Goal: Task Accomplishment & Management: Complete application form

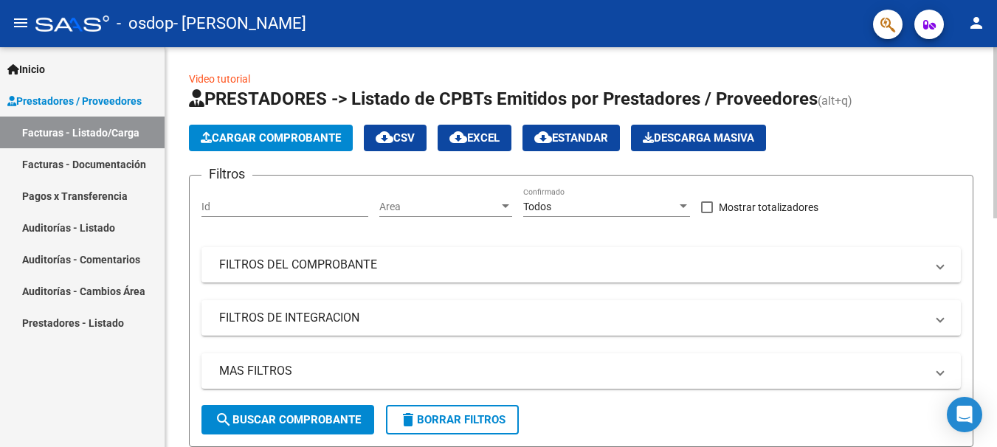
click at [289, 139] on span "Cargar Comprobante" at bounding box center [271, 137] width 140 height 13
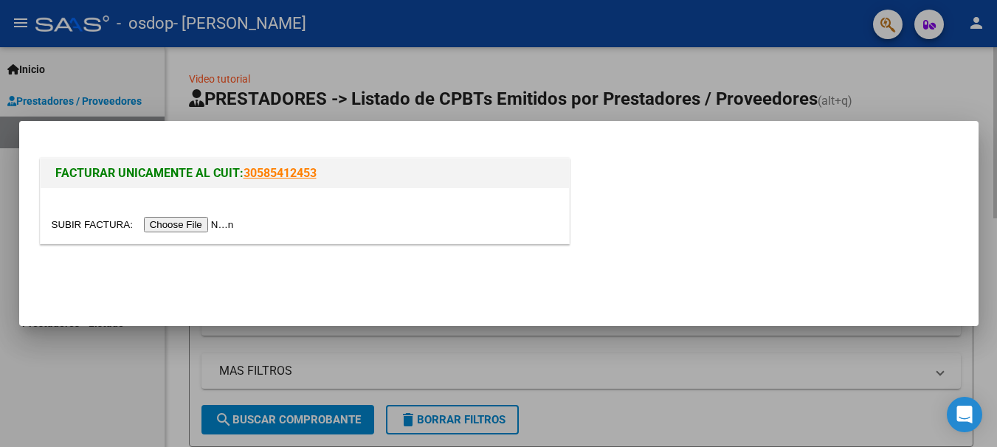
click at [289, 139] on div "FACTURAR UNICAMENTE AL CUIT: 30585412453" at bounding box center [499, 196] width 924 height 114
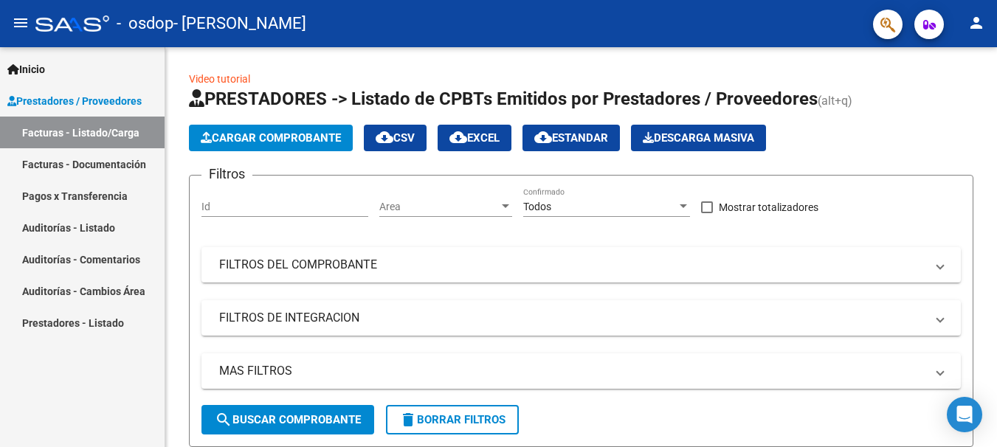
click at [140, 165] on link "Facturas - Documentación" at bounding box center [82, 164] width 164 height 32
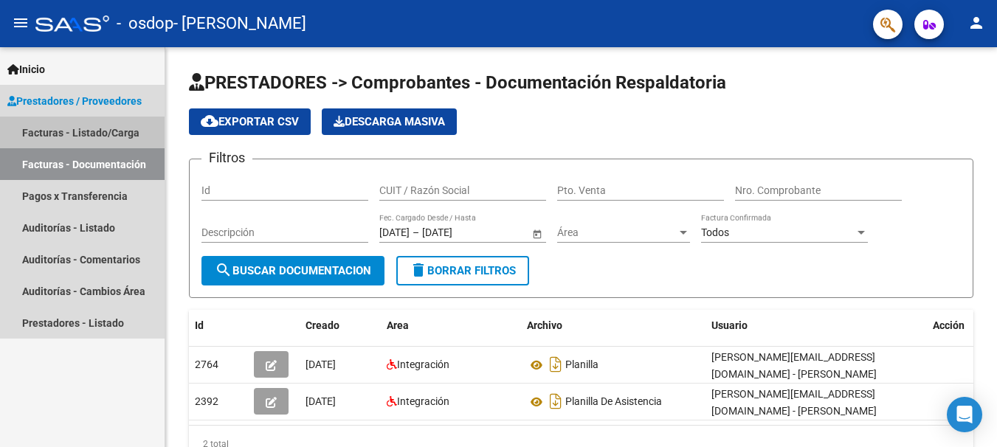
click at [134, 136] on link "Facturas - Listado/Carga" at bounding box center [82, 133] width 164 height 32
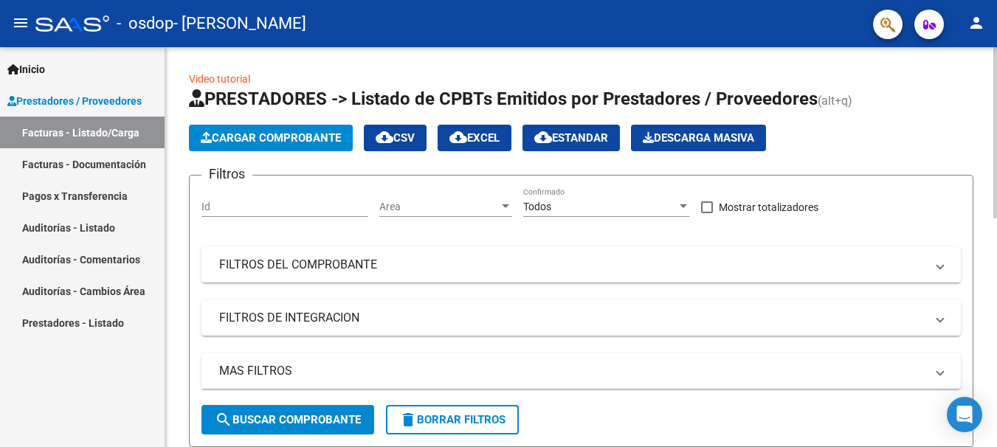
click at [227, 134] on span "Cargar Comprobante" at bounding box center [271, 137] width 140 height 13
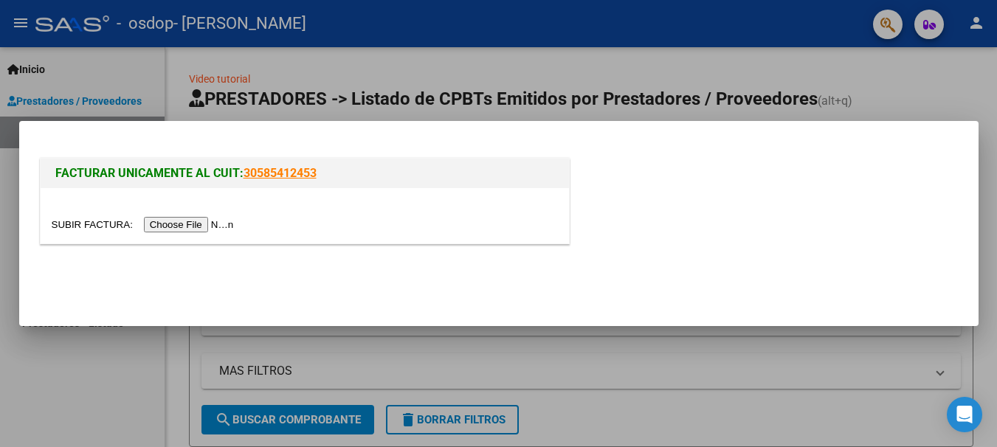
click at [204, 223] on input "file" at bounding box center [145, 224] width 187 height 15
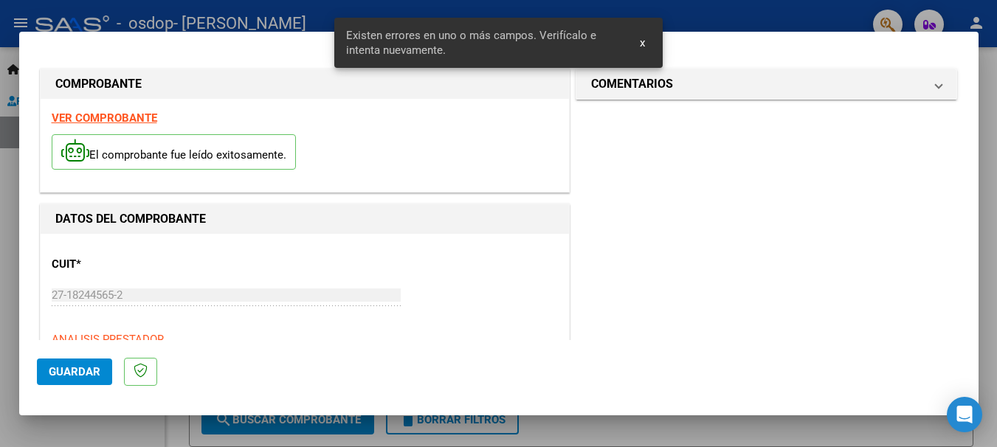
scroll to position [341, 0]
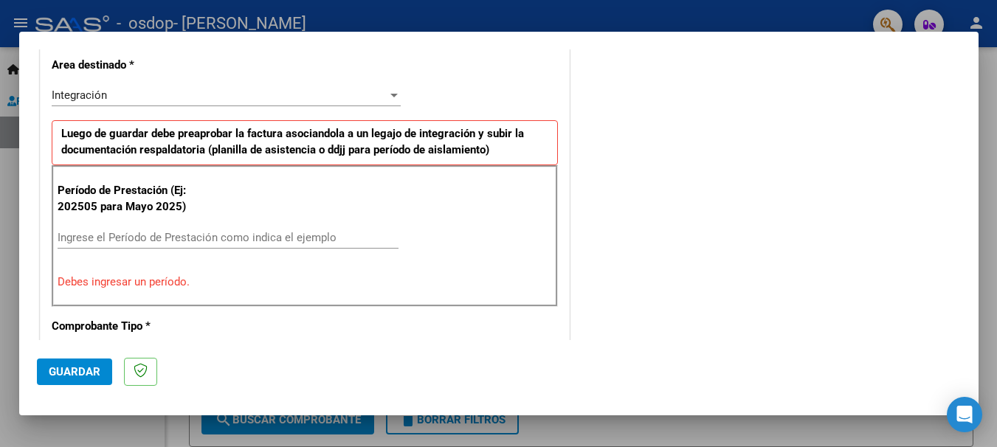
click at [391, 94] on div at bounding box center [393, 96] width 7 height 4
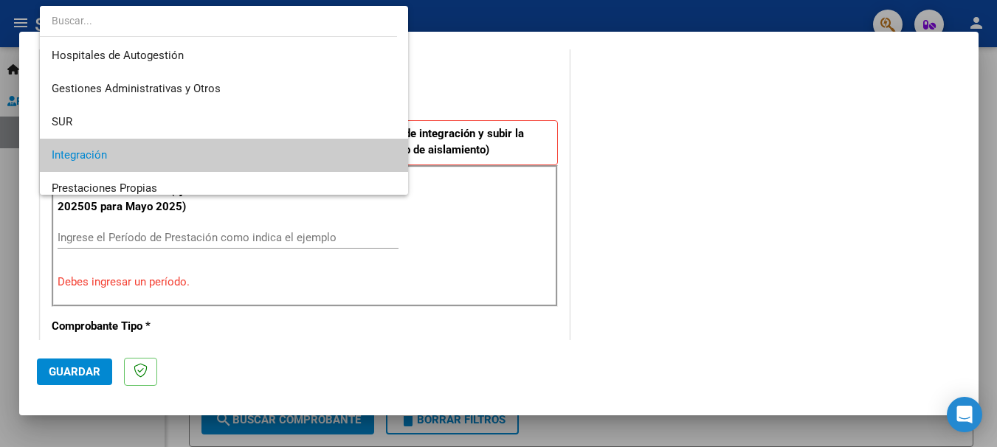
scroll to position [60, 0]
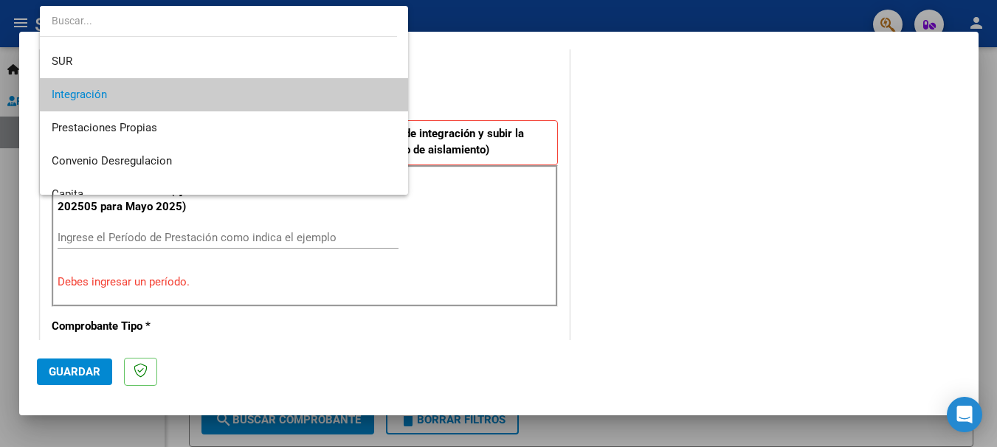
click at [343, 93] on span "Integración" at bounding box center [224, 94] width 344 height 33
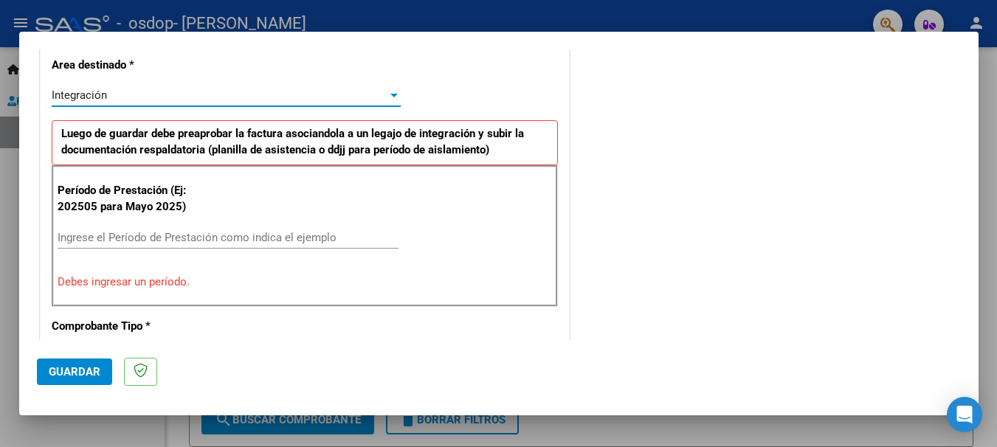
click at [214, 238] on input "Ingrese el Período de Prestación como indica el ejemplo" at bounding box center [228, 237] width 341 height 13
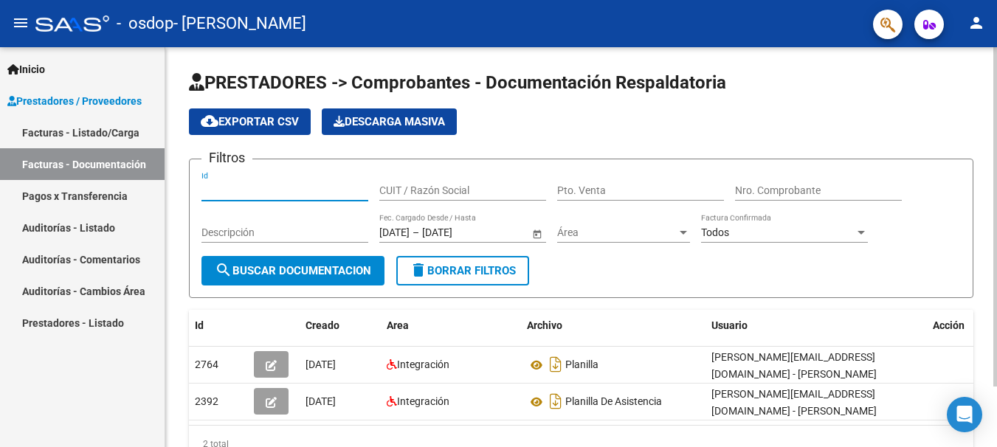
click at [258, 187] on input "Id" at bounding box center [284, 190] width 167 height 13
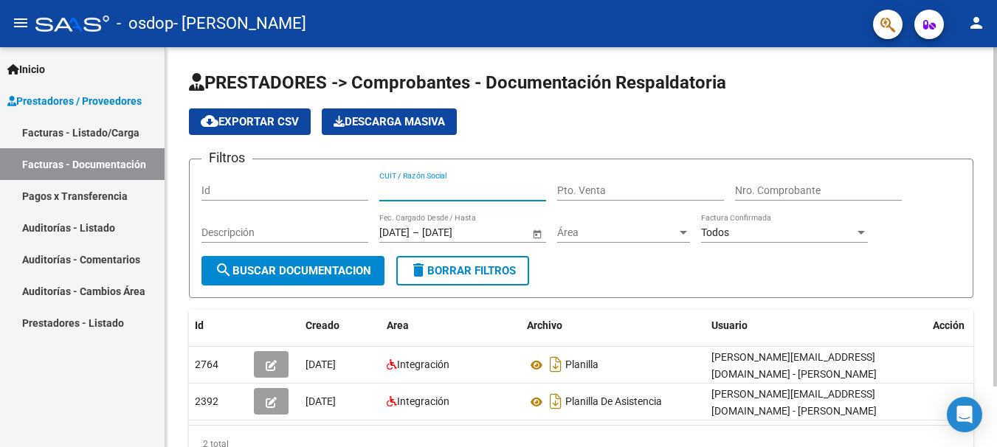
click at [423, 189] on input "CUIT / Razón Social" at bounding box center [462, 190] width 167 height 13
